Goal: Information Seeking & Learning: Learn about a topic

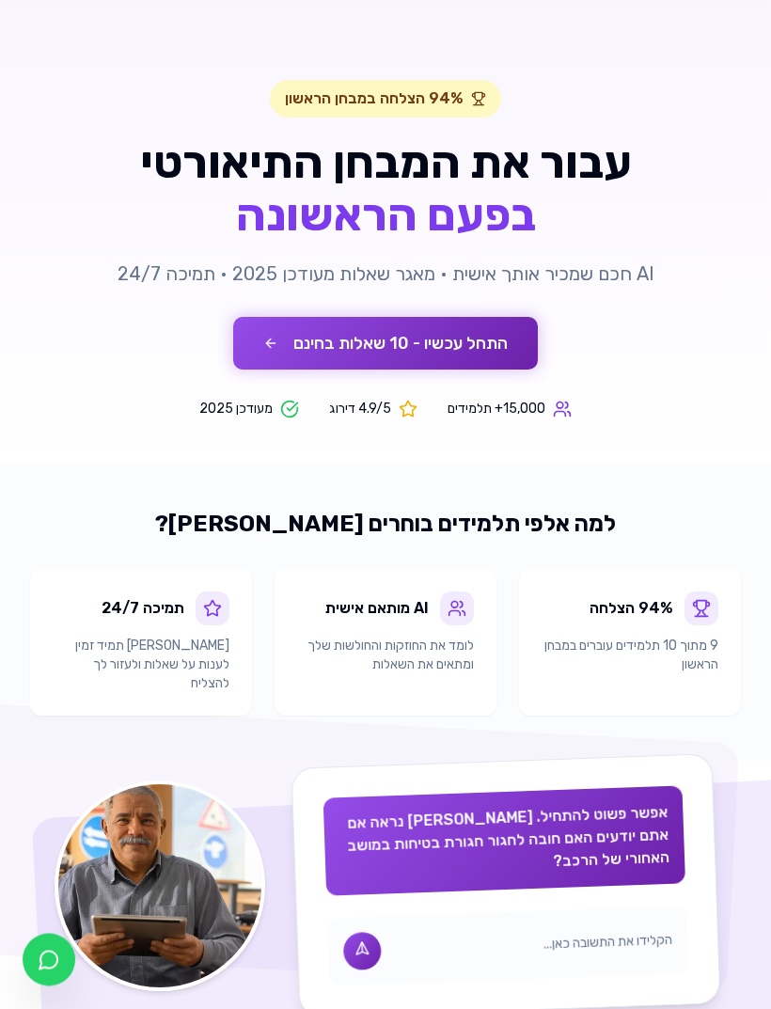
scroll to position [117, 0]
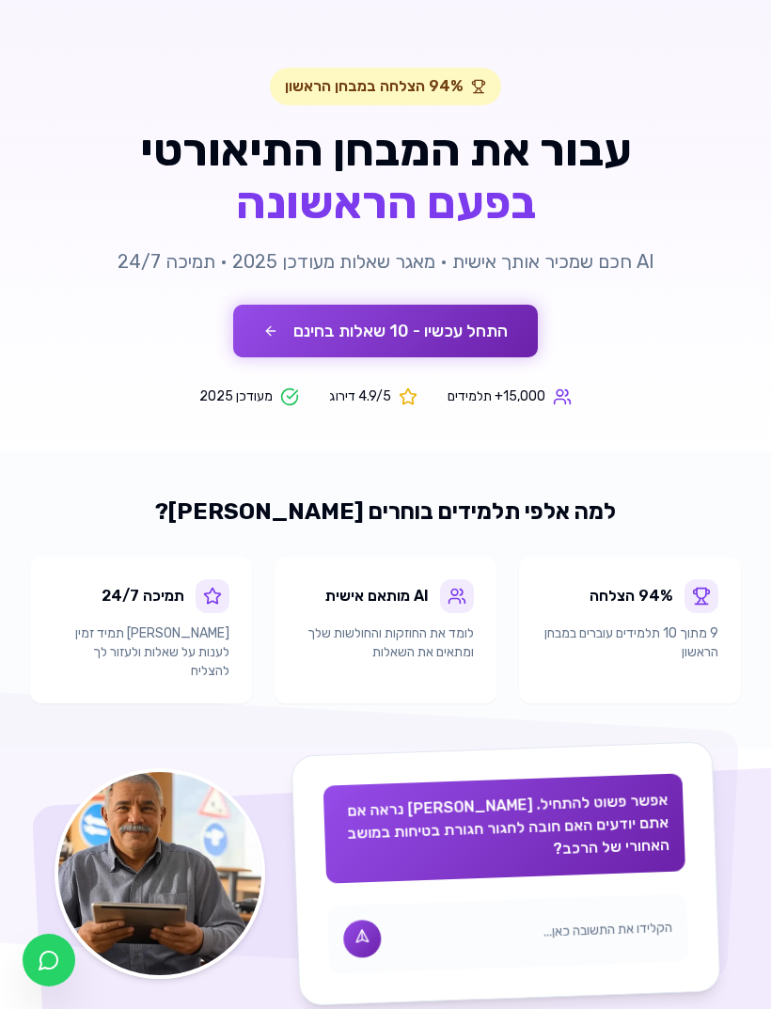
click at [460, 339] on button "התחל עכשיו - 10 שאלות בחינם" at bounding box center [385, 331] width 305 height 53
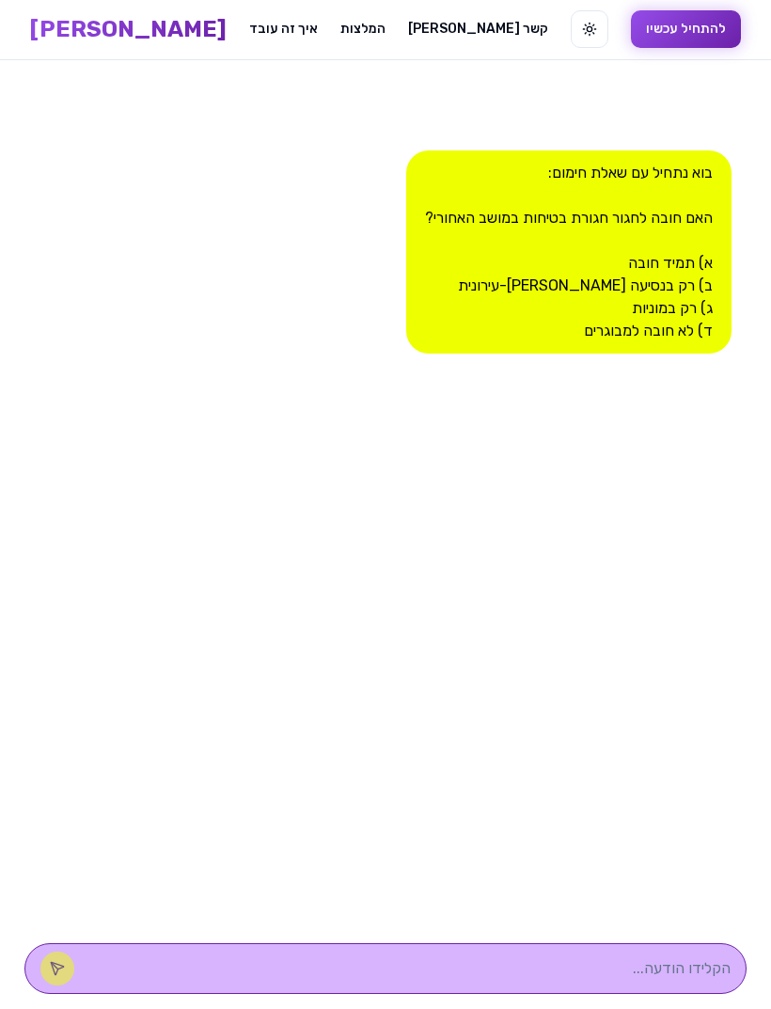
click at [679, 264] on div "בוא נתחיל עם שאלת חימום: האם חובה לחגור חגורת בטיחות במושב האחורי? א) תמיד חובה…" at bounding box center [568, 251] width 325 height 203
click at [687, 259] on div "בוא נתחיל עם שאלת חימום: האם חובה לחגור חגורת בטיחות במושב האחורי? א) תמיד חובה…" at bounding box center [568, 251] width 325 height 203
click at [631, 42] on button "להתחיל עכשיו" at bounding box center [686, 29] width 110 height 38
click at [673, 307] on div "בוא נתחיל עם שאלת חימום: האם חובה לחגור חגורת בטיחות במושב האחורי? א) תמיד חובה…" at bounding box center [568, 251] width 325 height 203
click at [672, 306] on div "בוא נתחיל עם שאלת חימום: האם חובה לחגור חגורת בטיחות במושב האחורי? א) תמיד חובה…" at bounding box center [568, 251] width 325 height 203
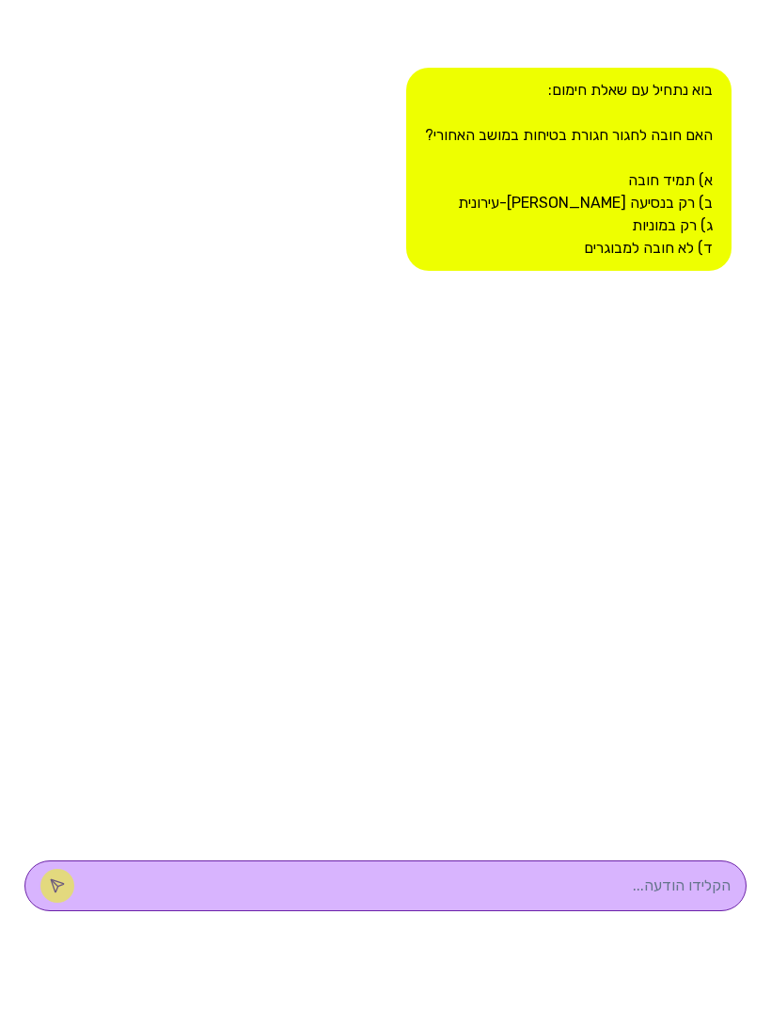
scroll to position [1, 0]
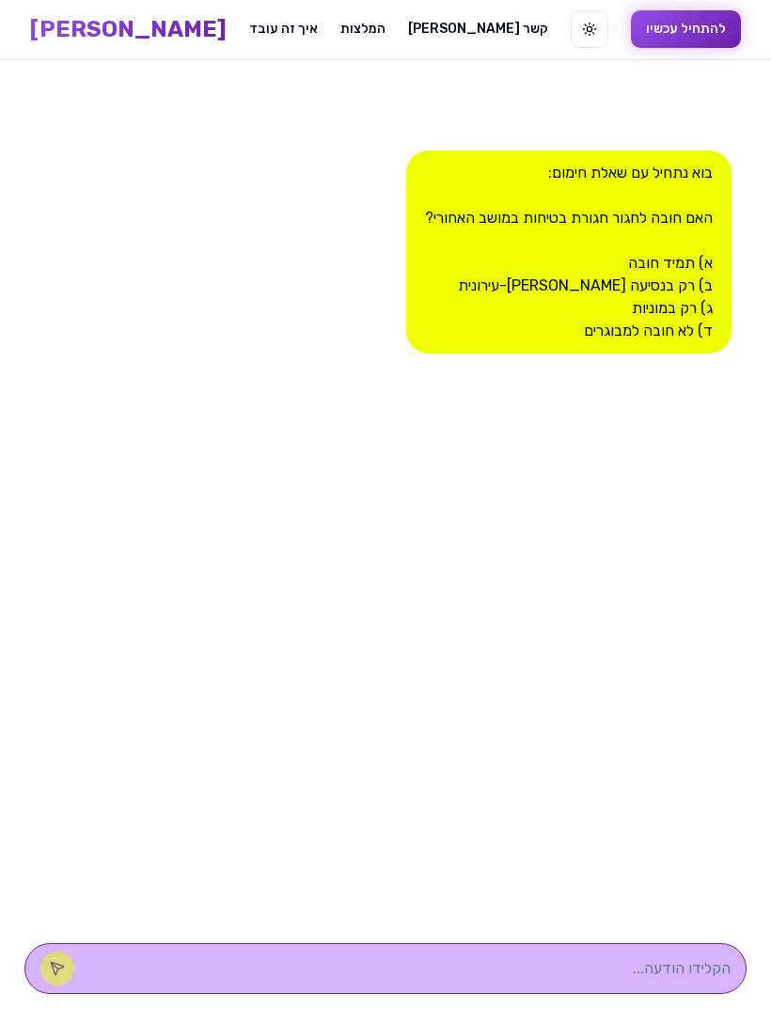
click at [555, 979] on textarea at bounding box center [411, 968] width 637 height 23
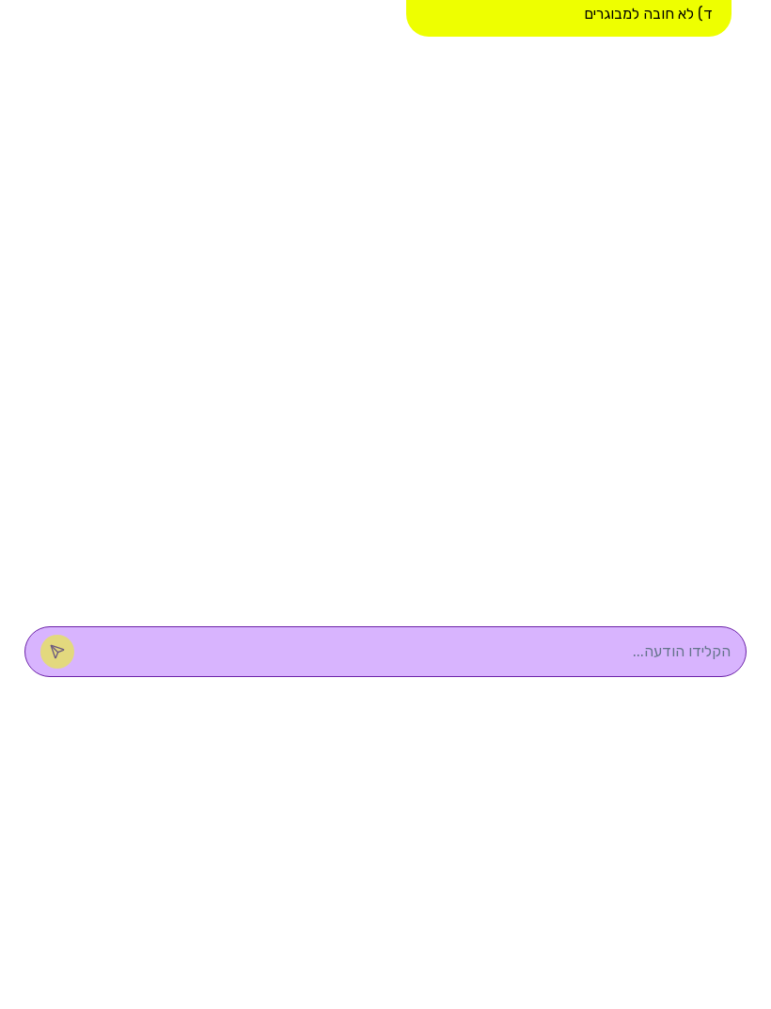
scroll to position [61, 0]
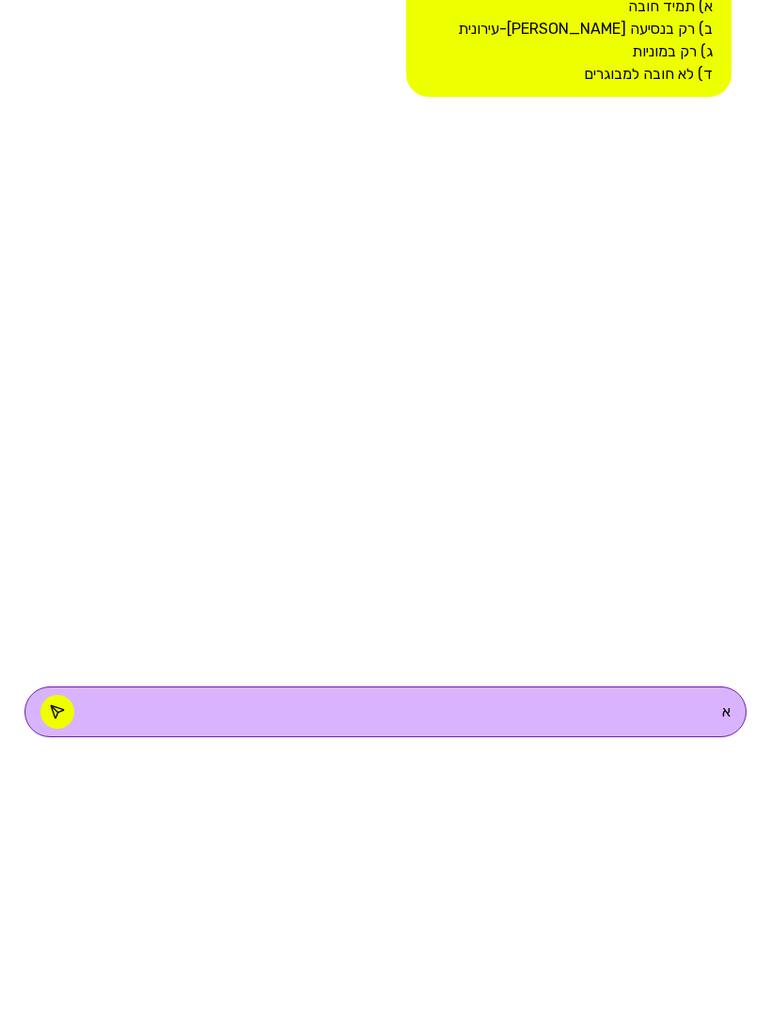
type textarea "א"
click at [65, 961] on icon at bounding box center [57, 968] width 15 height 15
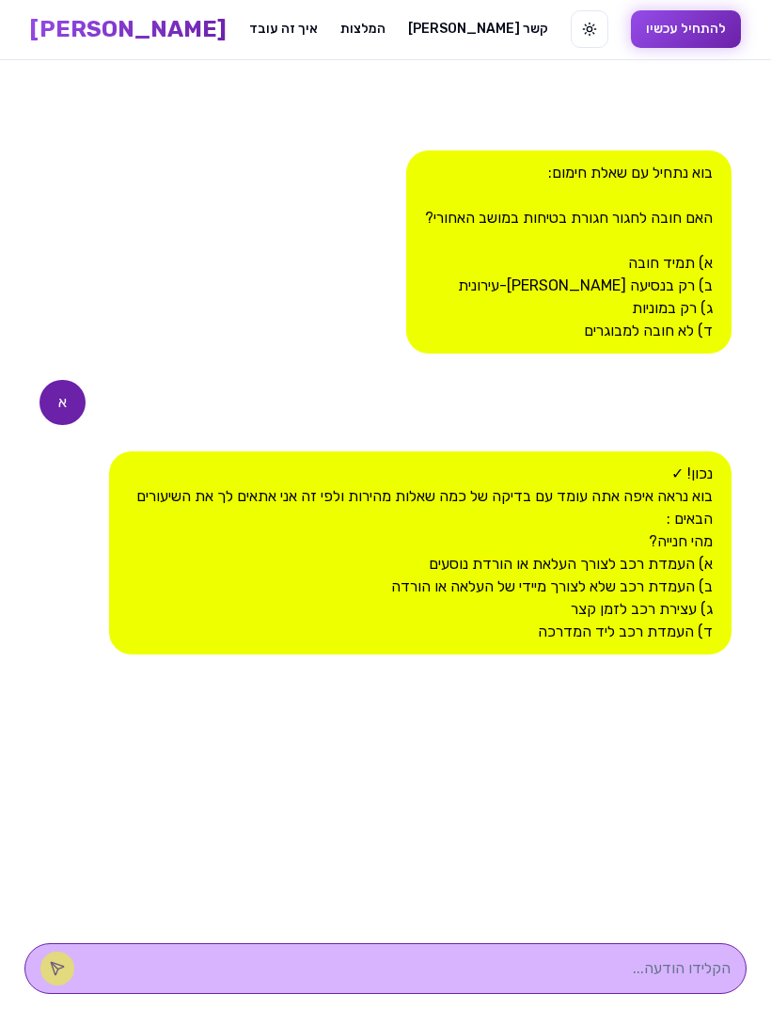
click at [571, 979] on textarea at bounding box center [411, 968] width 637 height 23
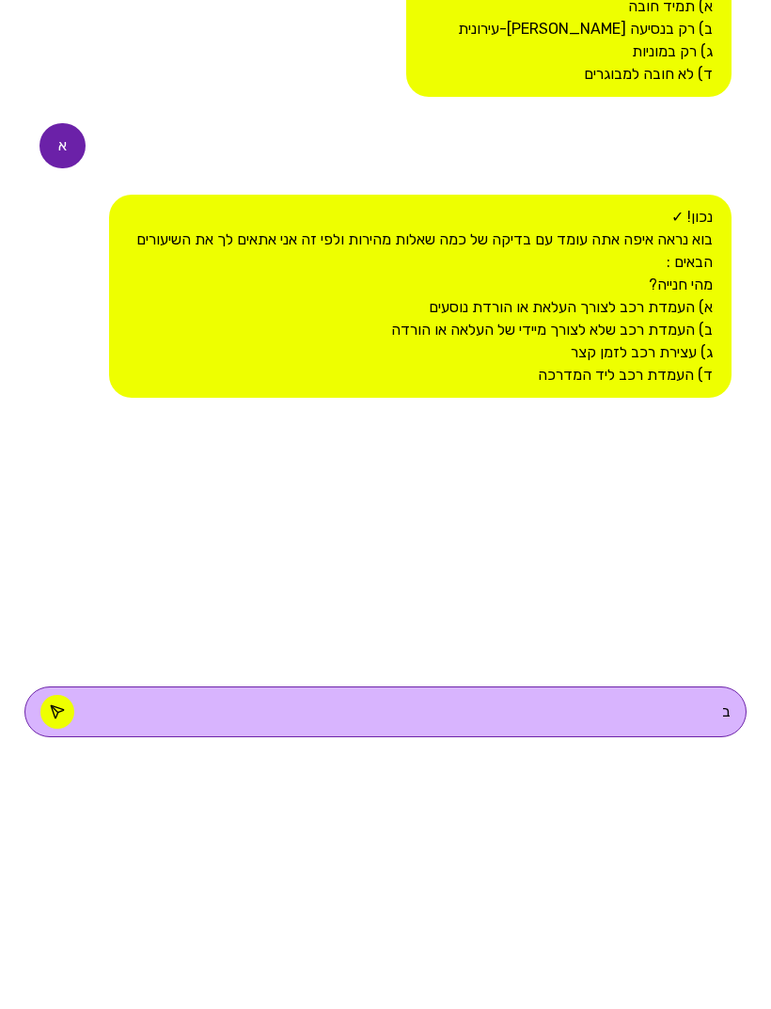
type textarea "ב"
click at [63, 962] on icon at bounding box center [57, 968] width 12 height 12
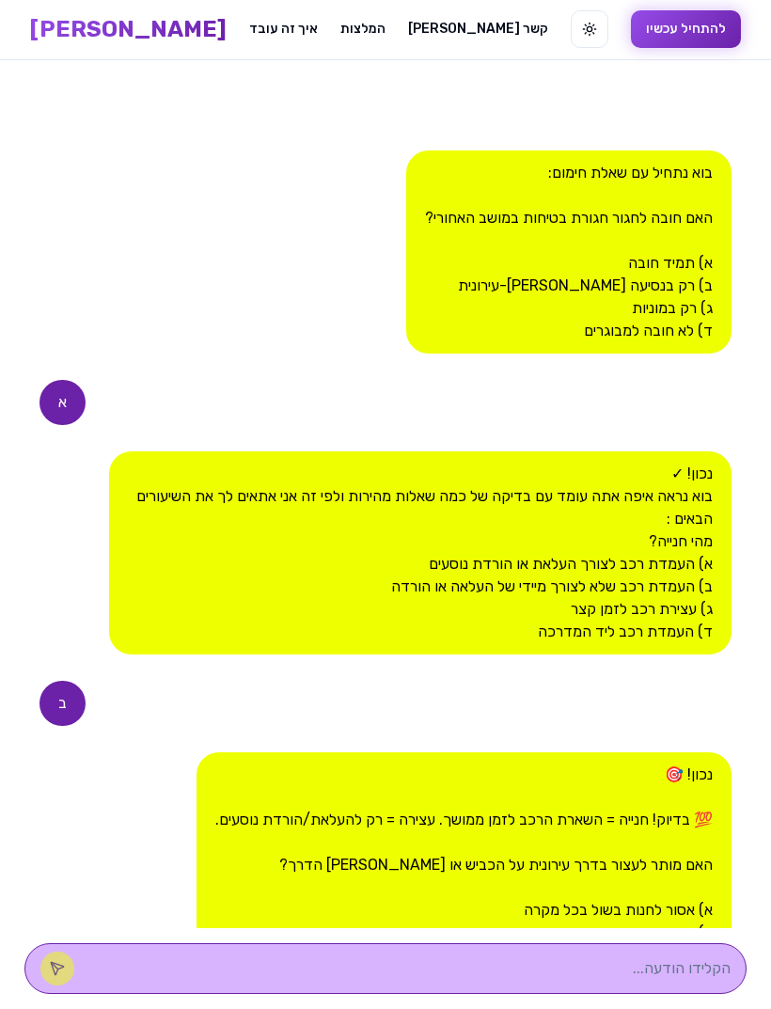
scroll to position [174, 0]
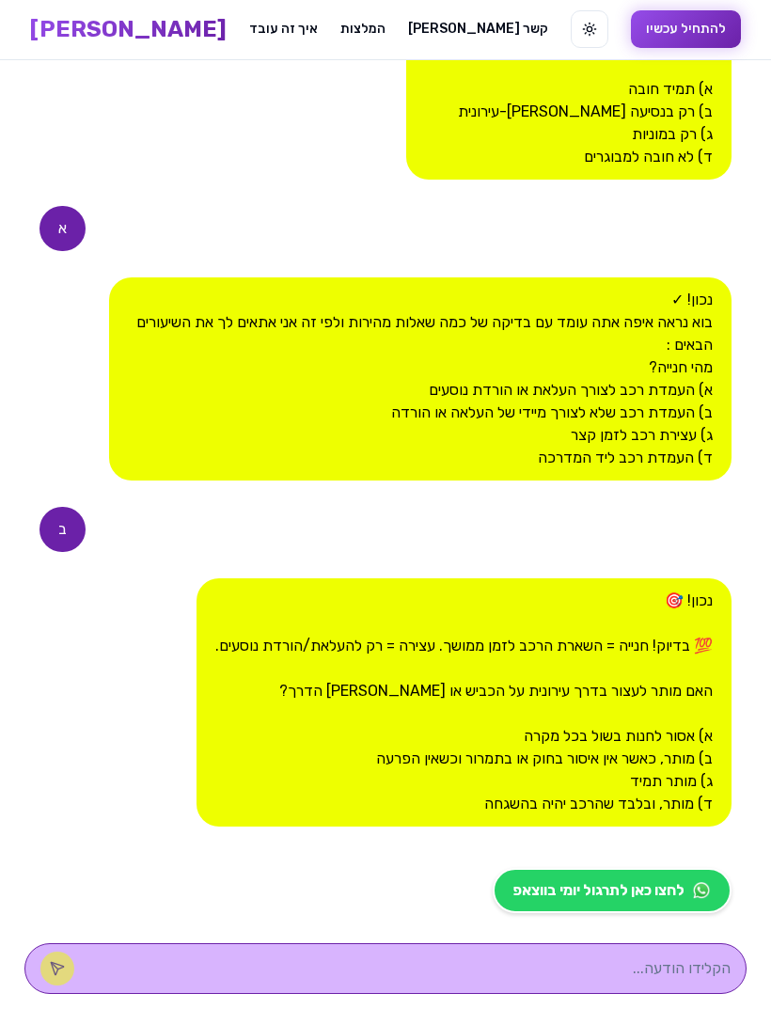
click at [588, 979] on textarea at bounding box center [411, 968] width 637 height 23
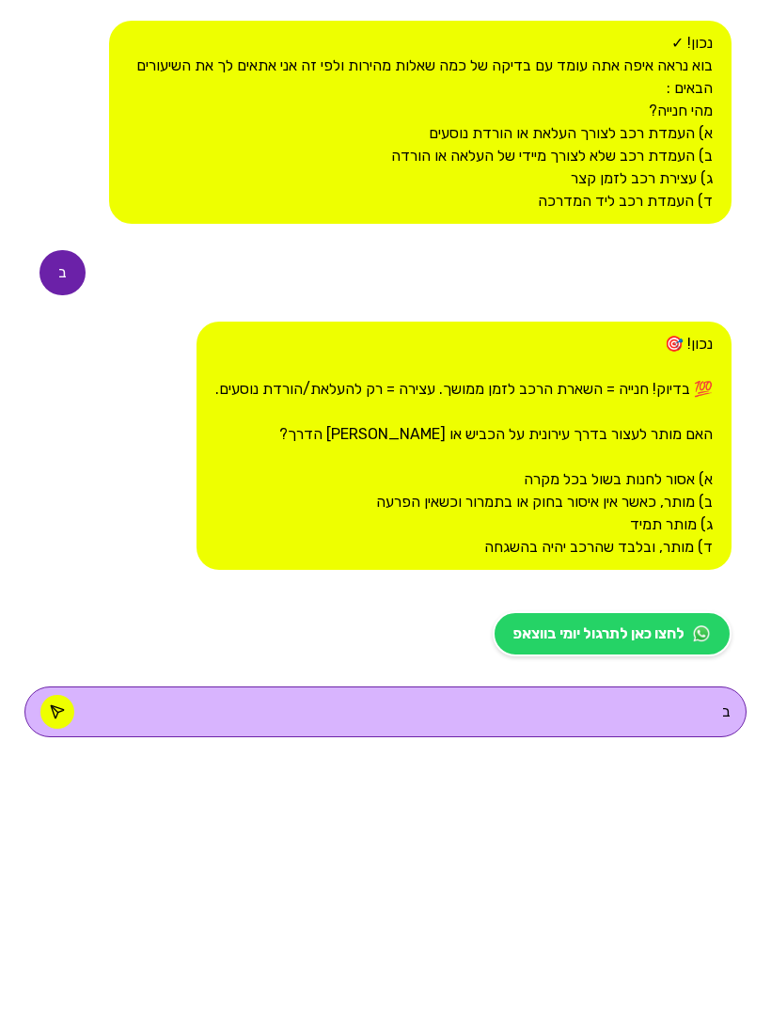
type textarea "ב"
click at [65, 961] on icon at bounding box center [57, 968] width 15 height 15
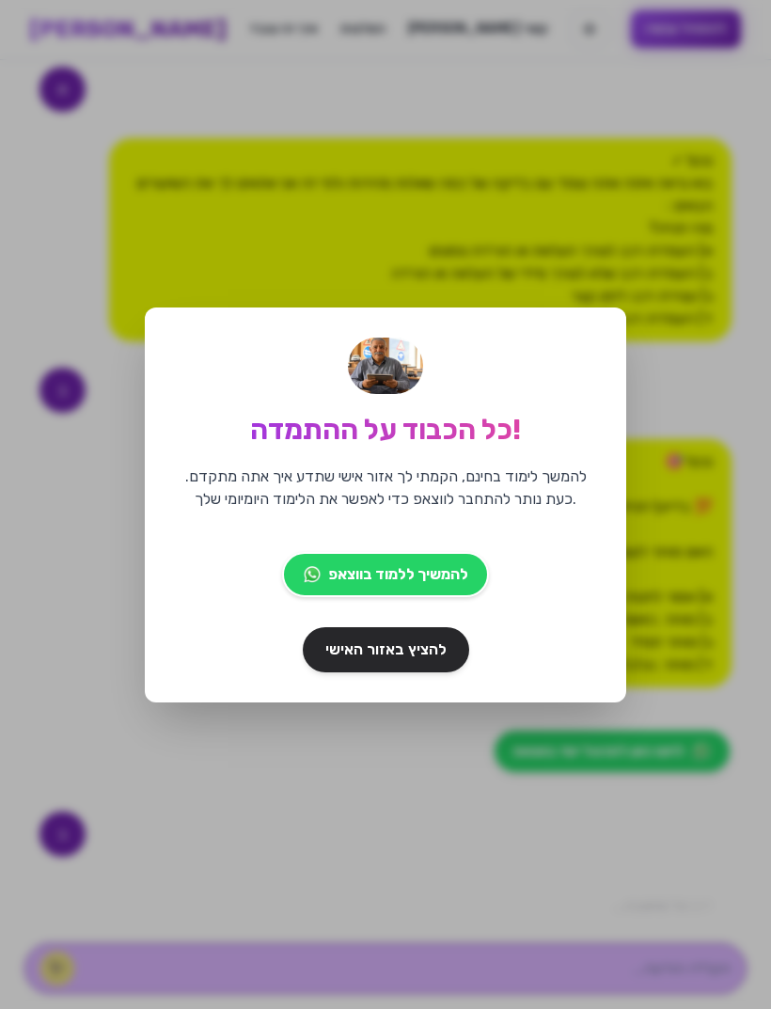
scroll to position [520, 0]
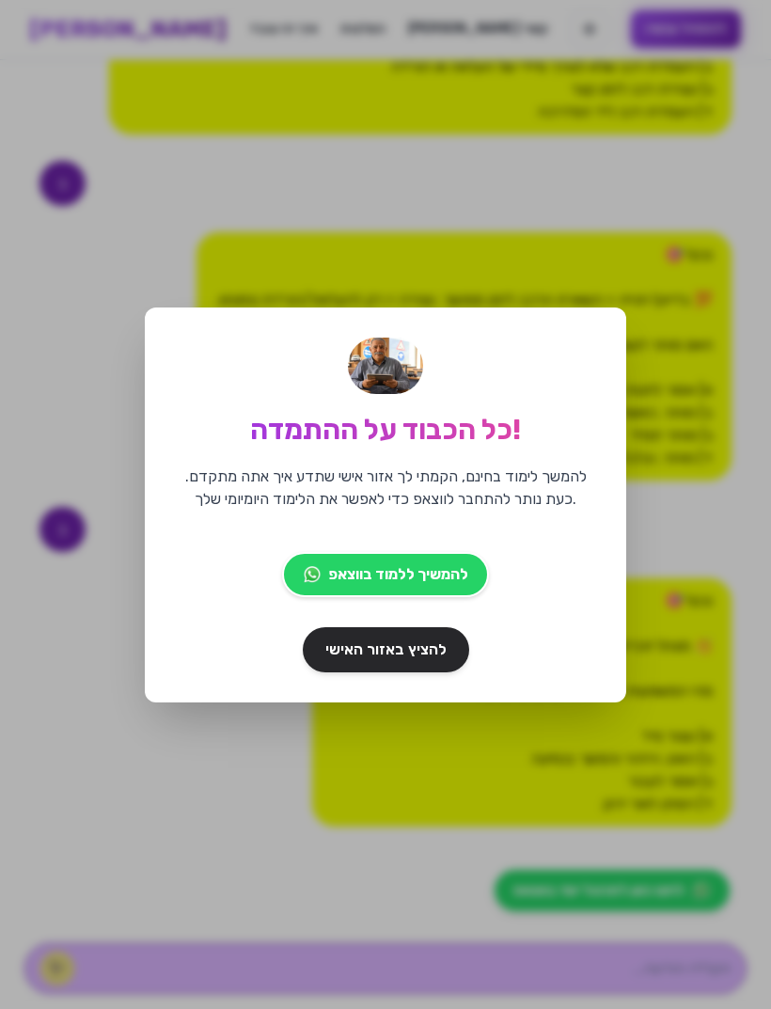
click at [430, 586] on span "להמשיך ללמוד בווצאפ" at bounding box center [398, 574] width 139 height 23
